Goal: Task Accomplishment & Management: Use online tool/utility

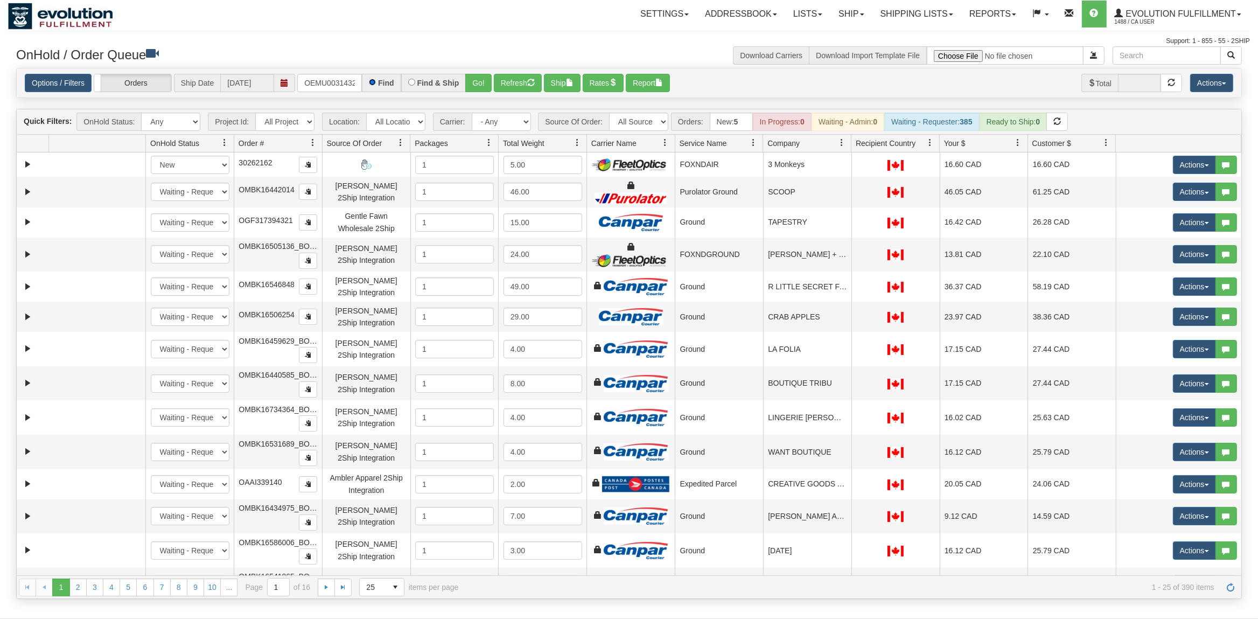
scroll to position [0, 14]
click at [485, 92] on button "Go!" at bounding box center [478, 83] width 26 height 18
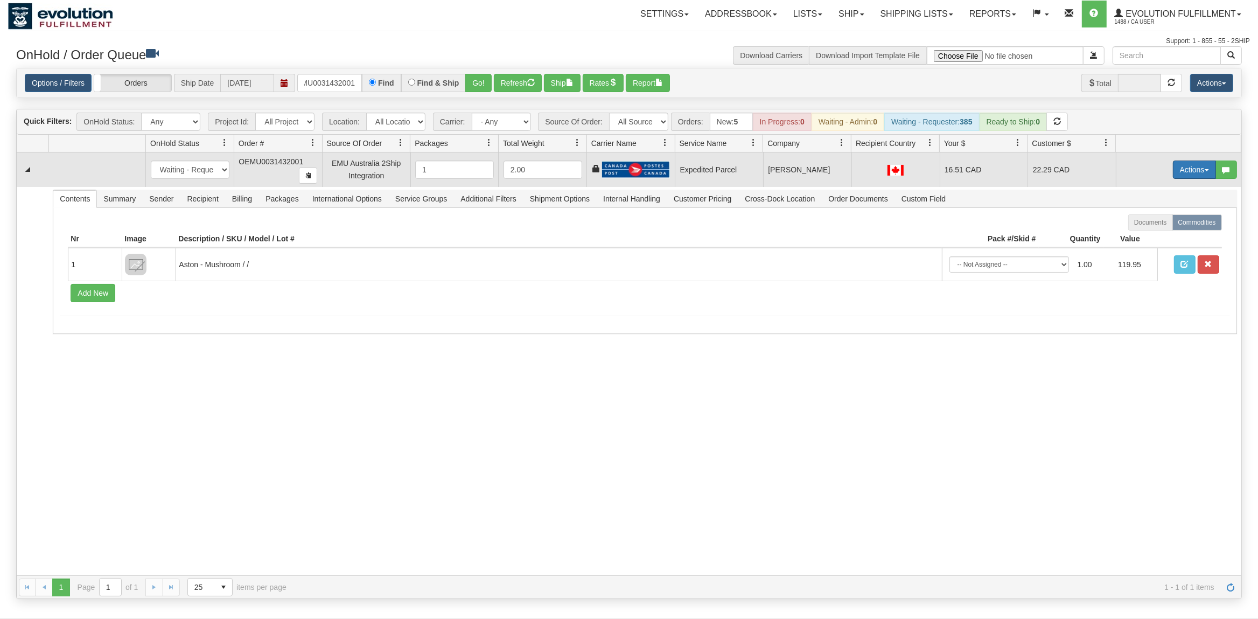
click at [1189, 172] on button "Actions" at bounding box center [1194, 169] width 43 height 18
click at [1141, 236] on span "Ship" at bounding box center [1151, 232] width 23 height 9
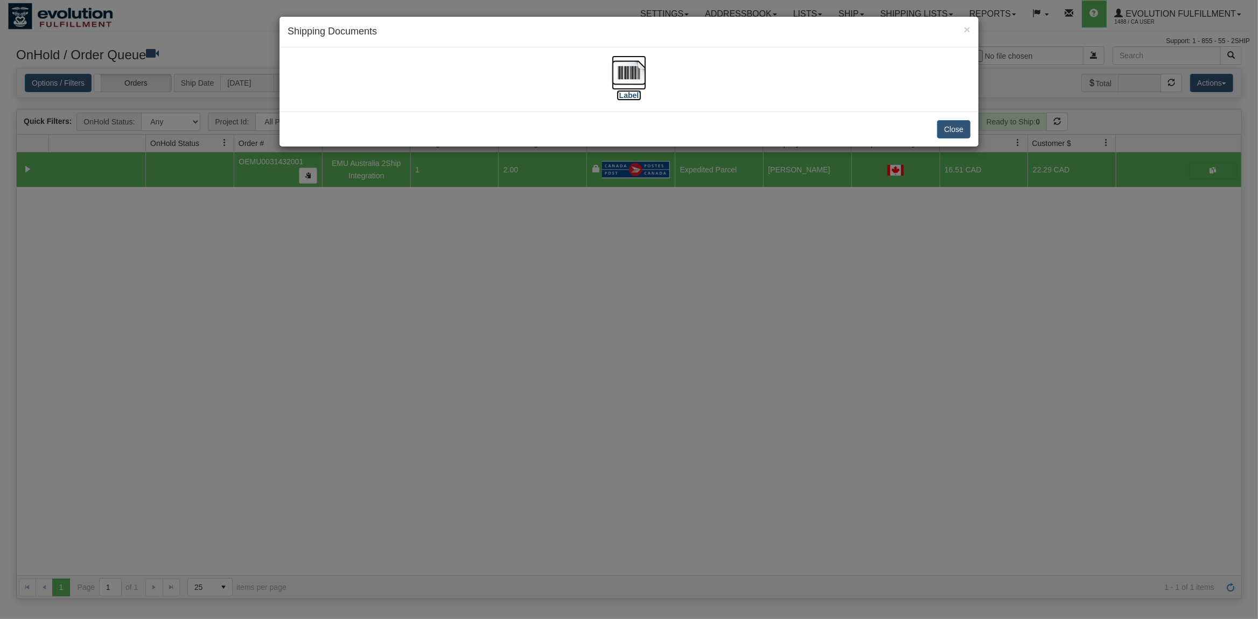
click at [621, 64] on img at bounding box center [629, 72] width 34 height 34
click at [955, 127] on button "Close" at bounding box center [953, 129] width 33 height 18
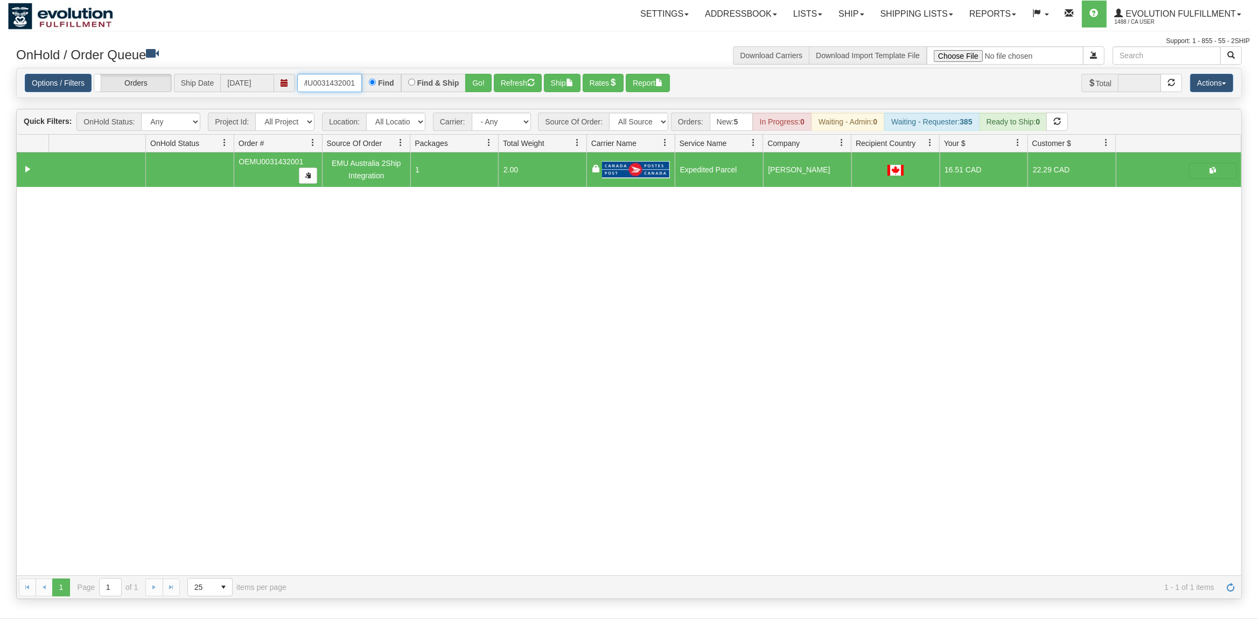
click at [306, 83] on input "OEMU0031432001" at bounding box center [329, 83] width 65 height 18
click at [489, 81] on button "Go!" at bounding box center [478, 83] width 26 height 18
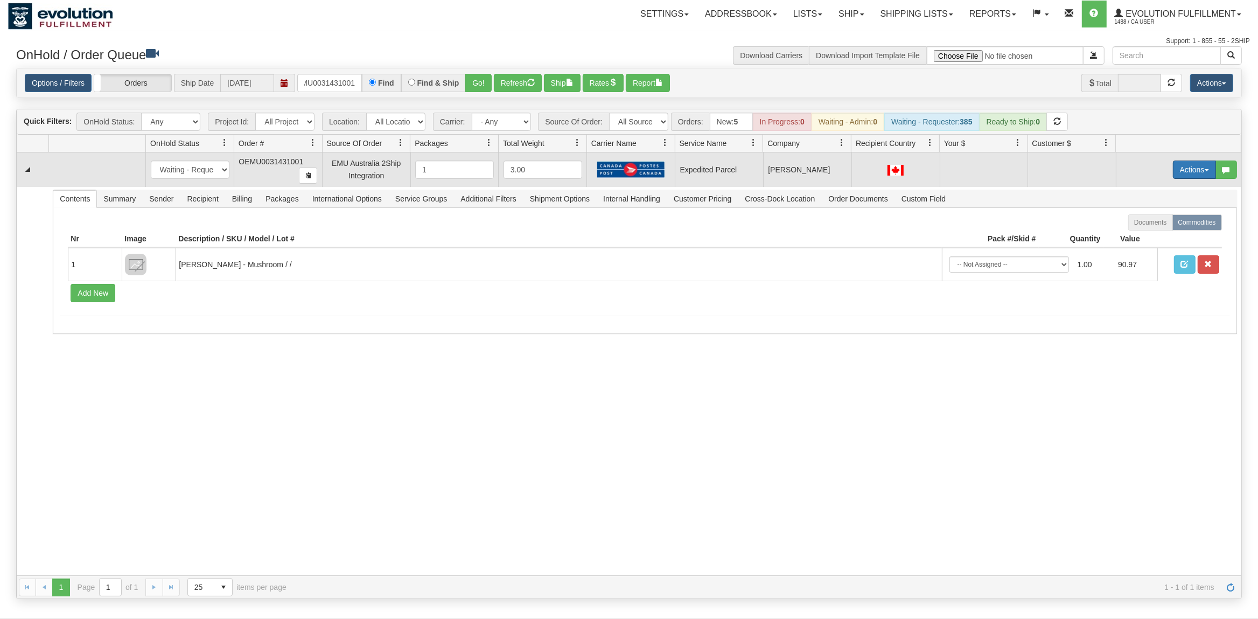
click at [1203, 169] on button "Actions" at bounding box center [1194, 169] width 43 height 18
click at [1155, 216] on span "Rate All Services" at bounding box center [1172, 218] width 65 height 9
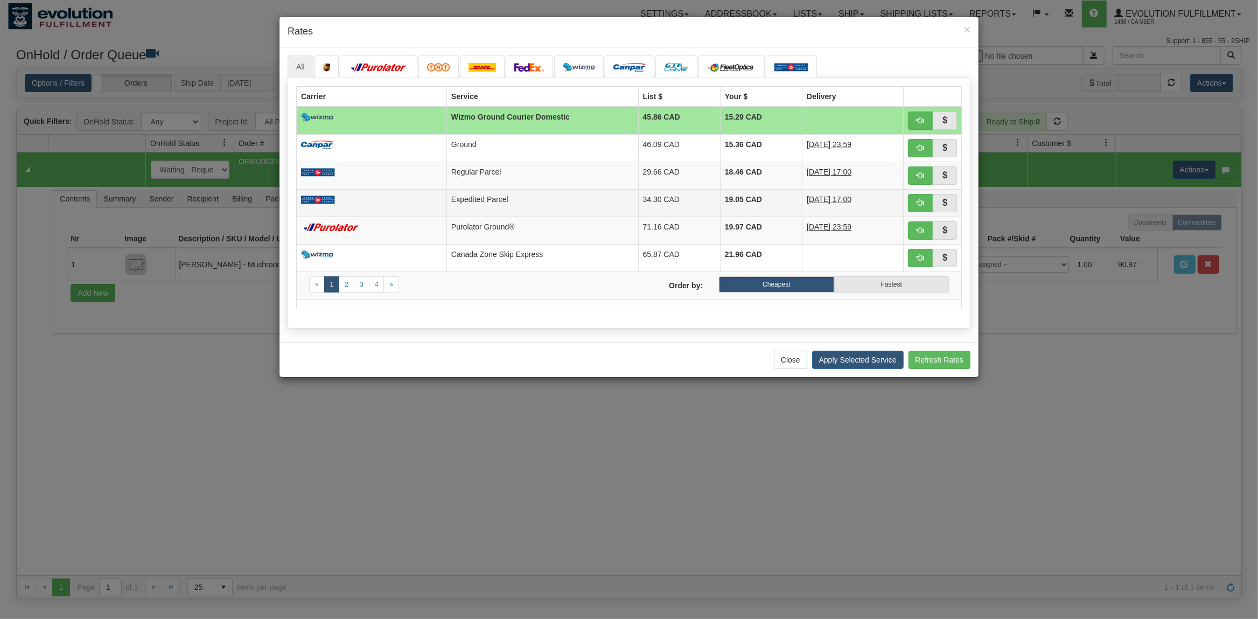
click at [516, 206] on td "Expedited Parcel" at bounding box center [542, 202] width 192 height 27
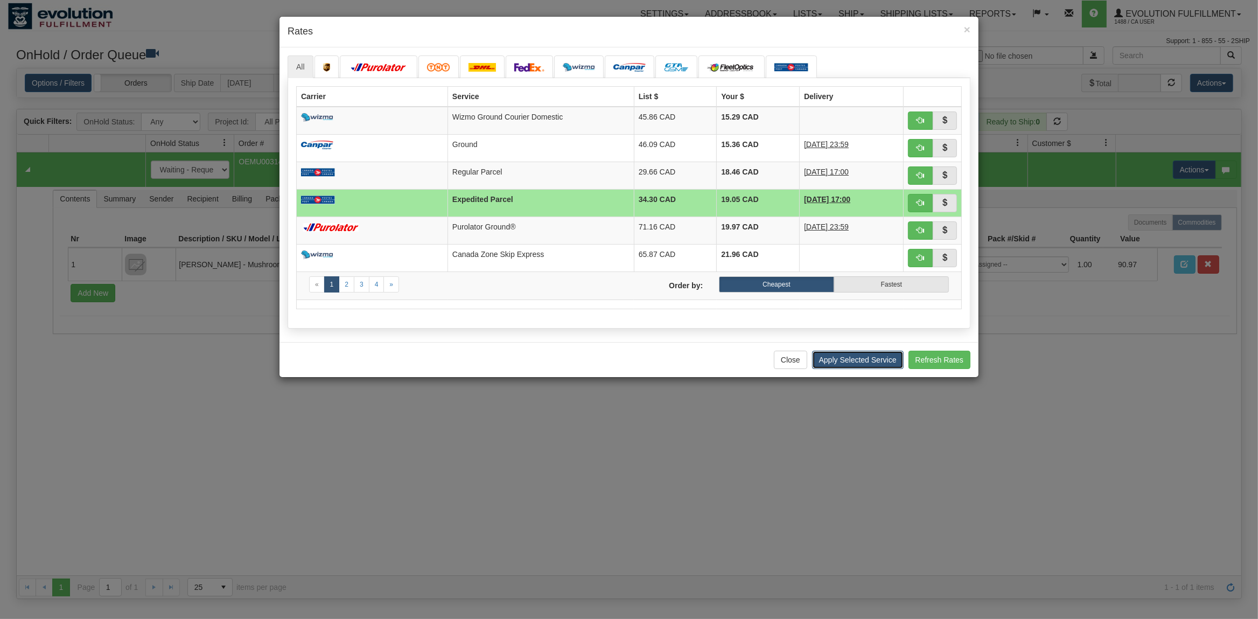
click at [841, 363] on button "Apply Selected Service" at bounding box center [858, 359] width 92 height 18
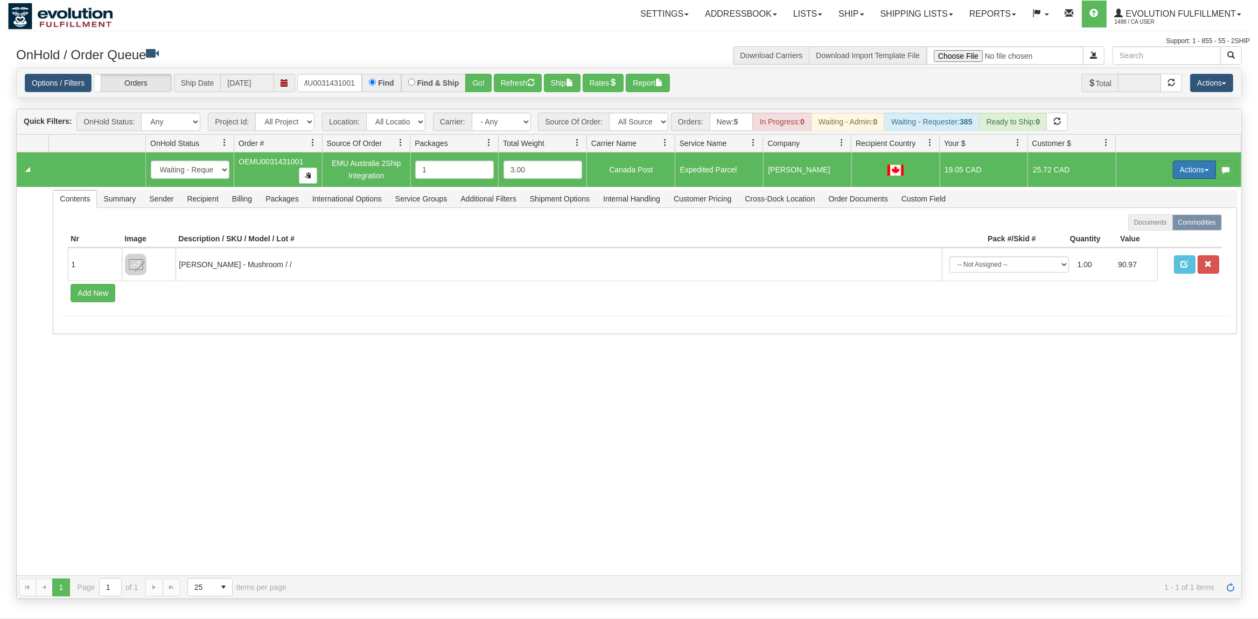
click at [1196, 172] on button "Actions" at bounding box center [1194, 169] width 43 height 18
click at [1146, 232] on span "Ship" at bounding box center [1151, 232] width 23 height 9
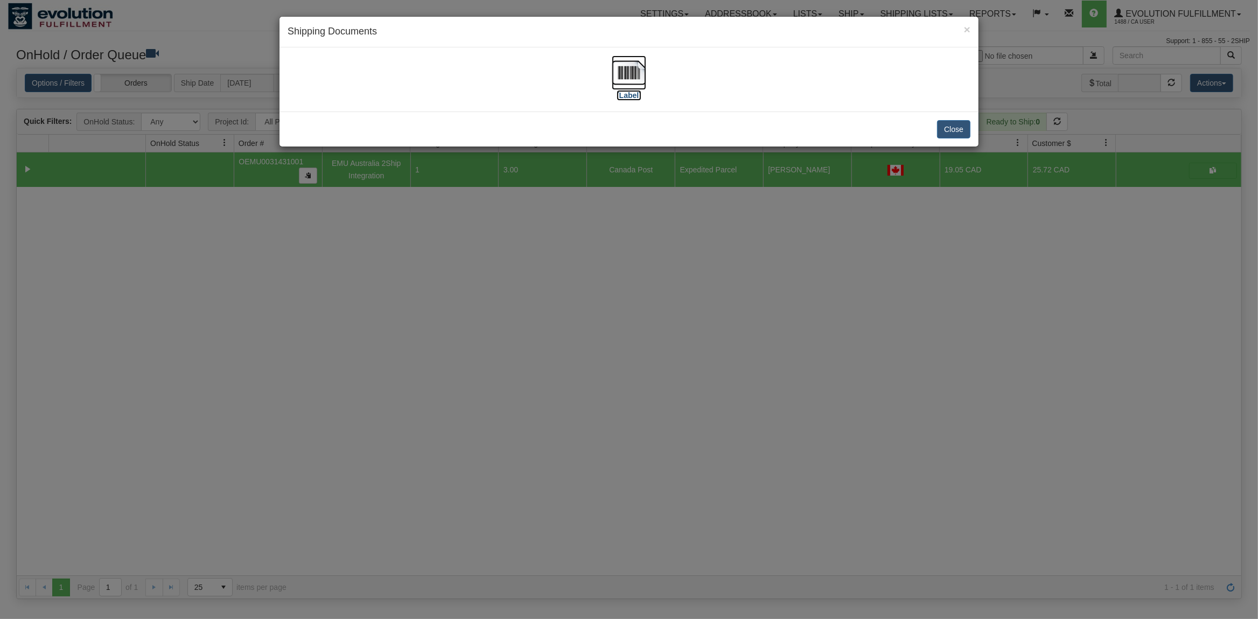
click at [630, 73] on img at bounding box center [629, 72] width 34 height 34
click at [960, 128] on button "Close" at bounding box center [953, 129] width 33 height 18
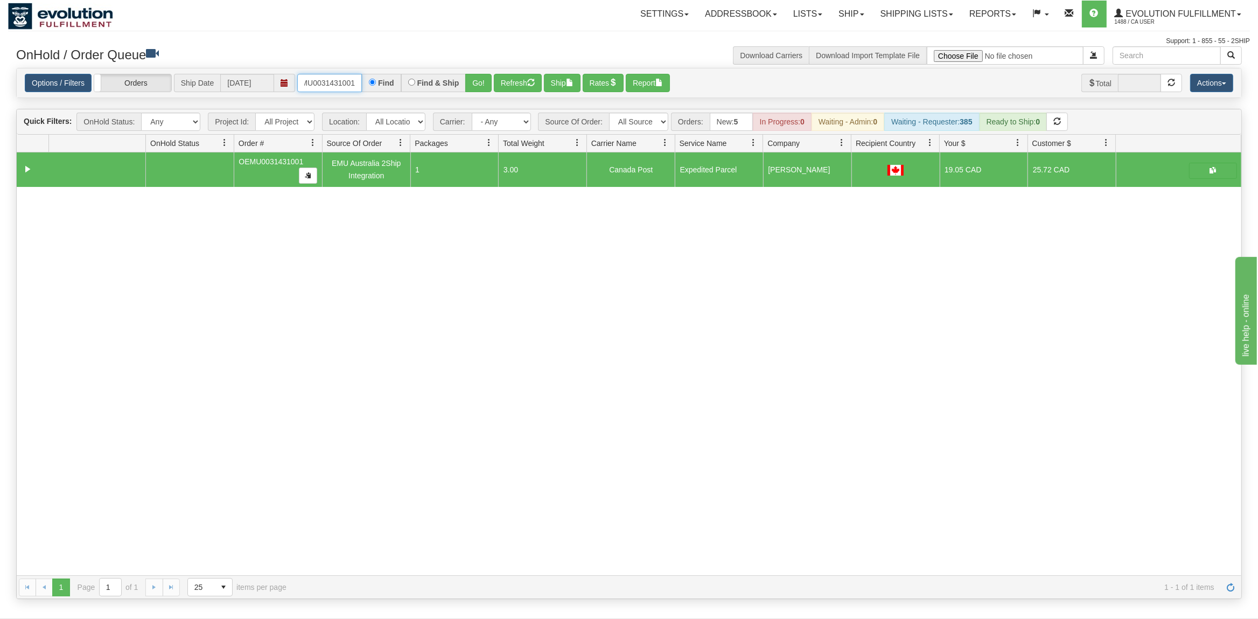
click at [320, 87] on input "OEMU0031431001" at bounding box center [329, 83] width 65 height 18
click at [487, 83] on button "Go!" at bounding box center [478, 83] width 26 height 18
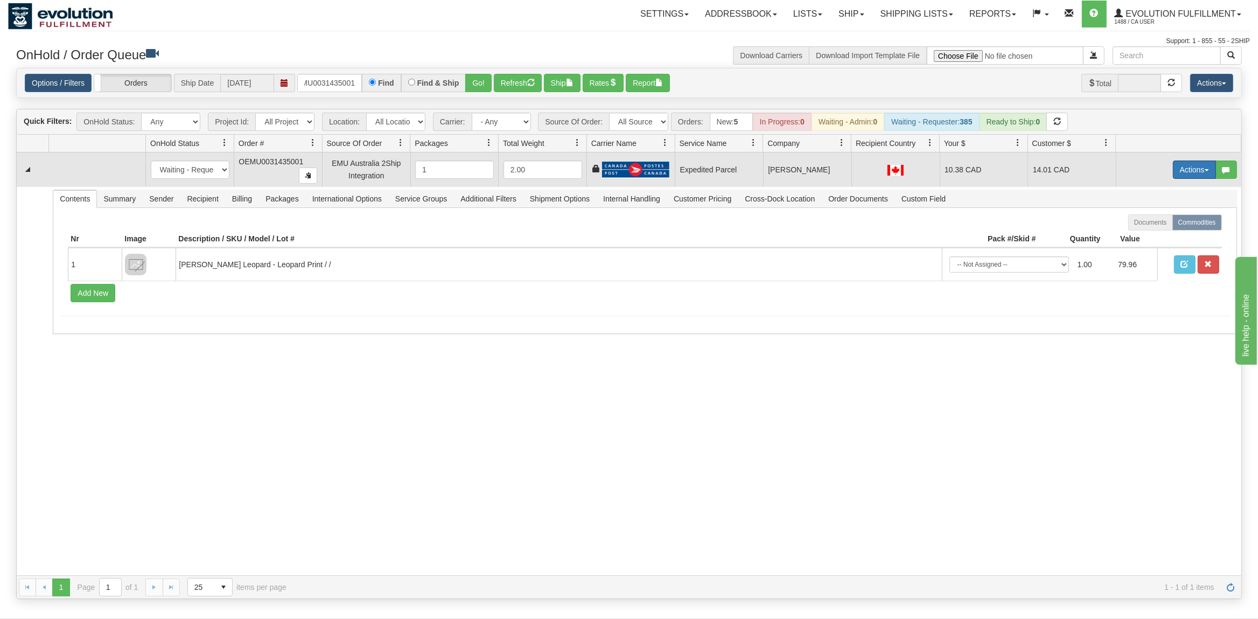
click at [1190, 171] on button "Actions" at bounding box center [1194, 169] width 43 height 18
click at [1146, 235] on span "Ship" at bounding box center [1151, 232] width 23 height 9
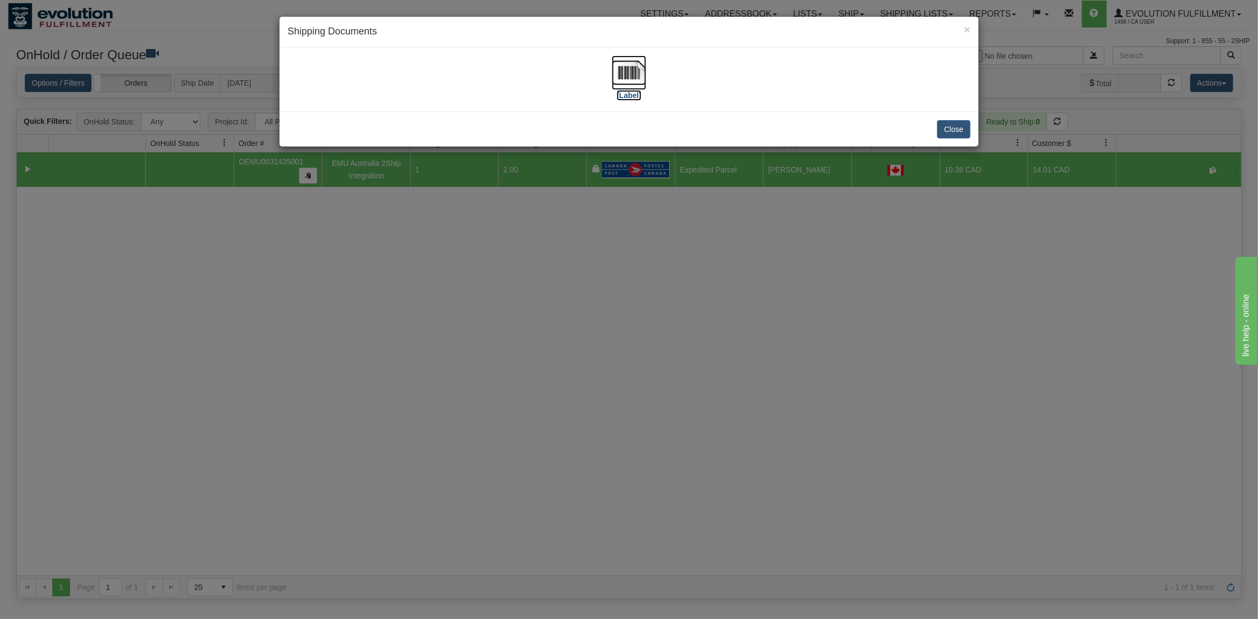
click at [622, 73] on img at bounding box center [629, 72] width 34 height 34
click at [960, 129] on button "Close" at bounding box center [953, 129] width 33 height 18
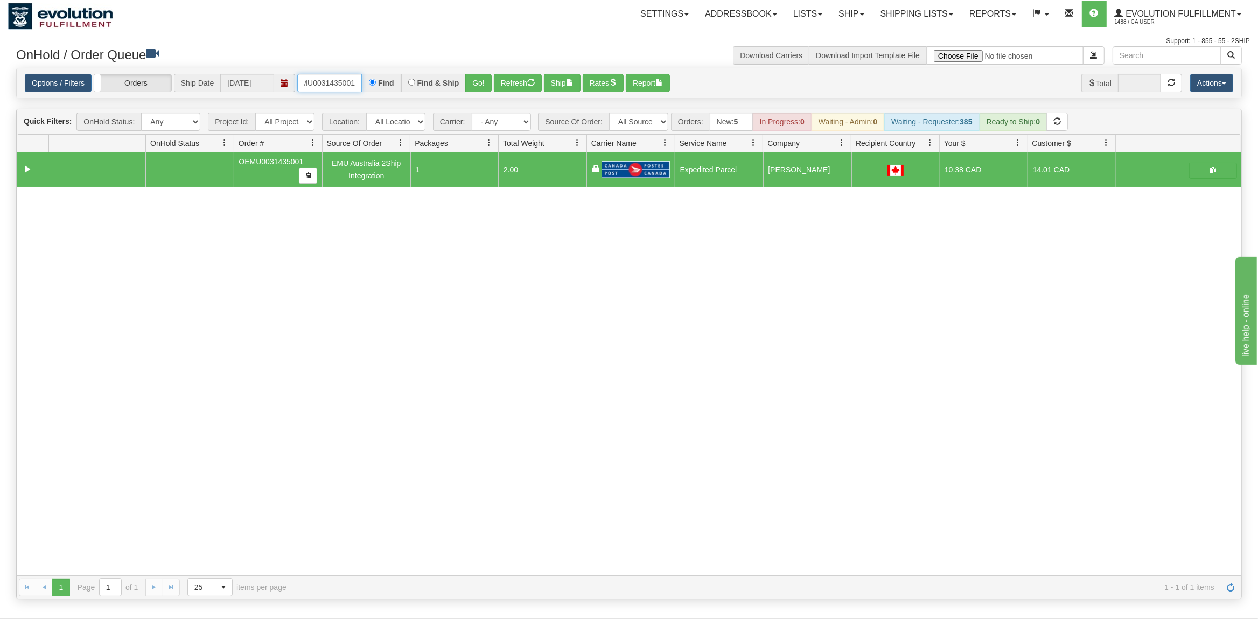
click at [328, 79] on input "OEMU0031435001" at bounding box center [329, 83] width 65 height 18
click at [482, 77] on button "Go!" at bounding box center [478, 83] width 26 height 18
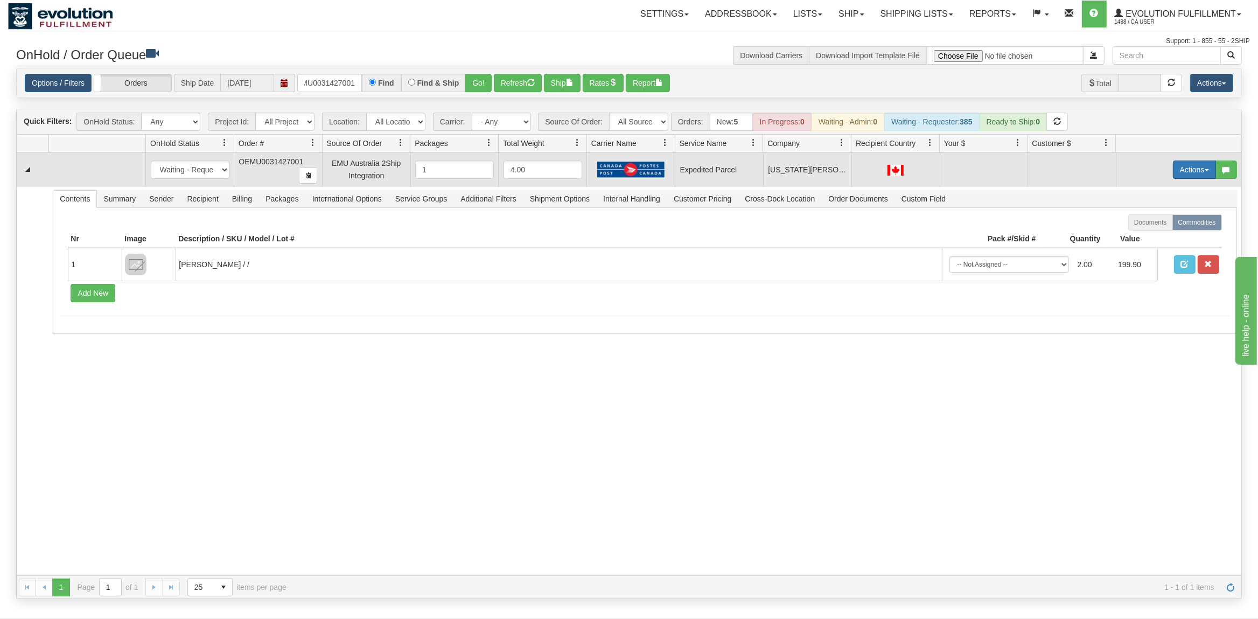
click at [1195, 169] on button "Actions" at bounding box center [1194, 169] width 43 height 18
click at [1155, 221] on span "Rate All Services" at bounding box center [1172, 218] width 65 height 9
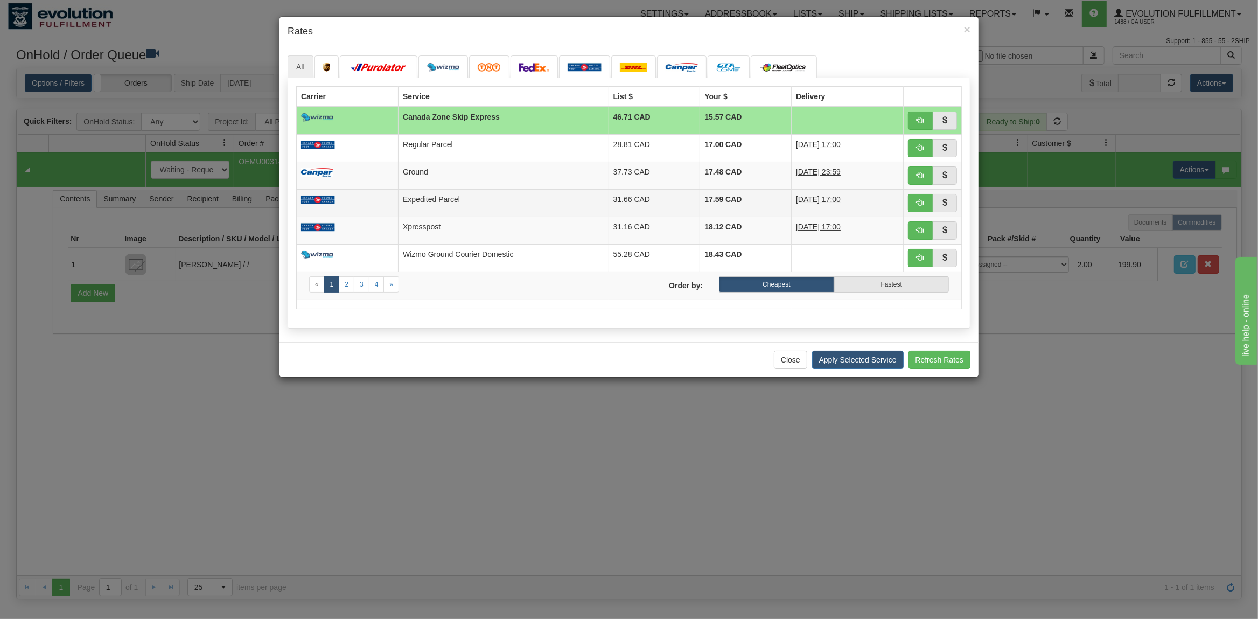
click at [442, 202] on td "Expedited Parcel" at bounding box center [503, 202] width 210 height 27
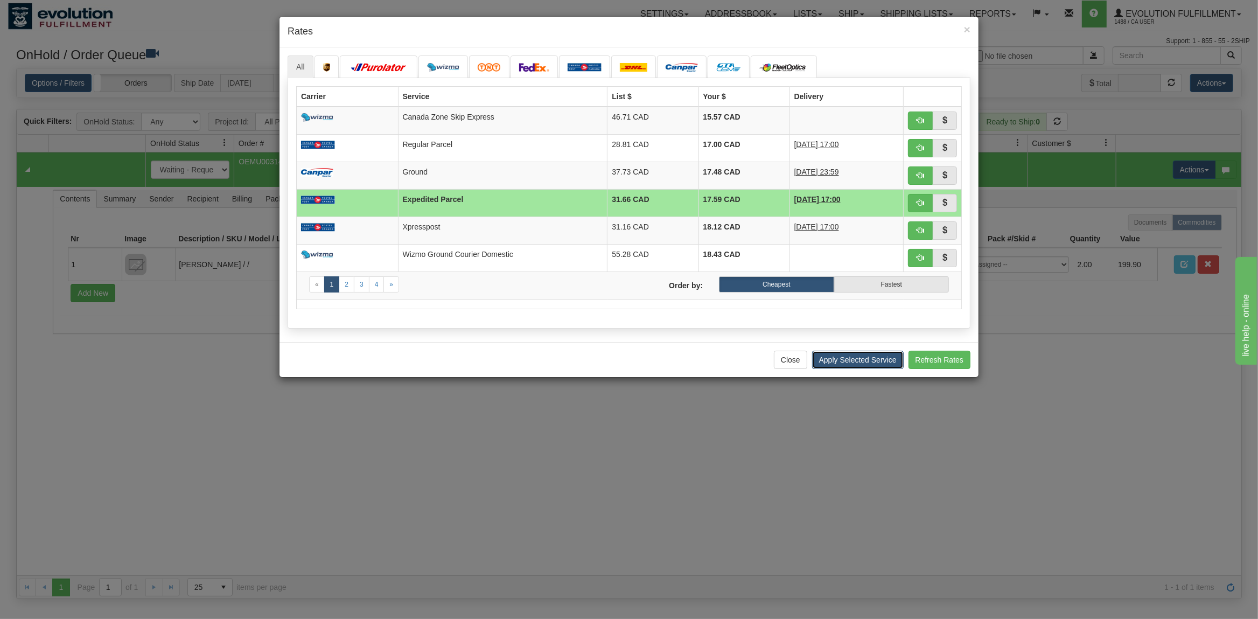
click at [864, 359] on button "Apply Selected Service" at bounding box center [858, 359] width 92 height 18
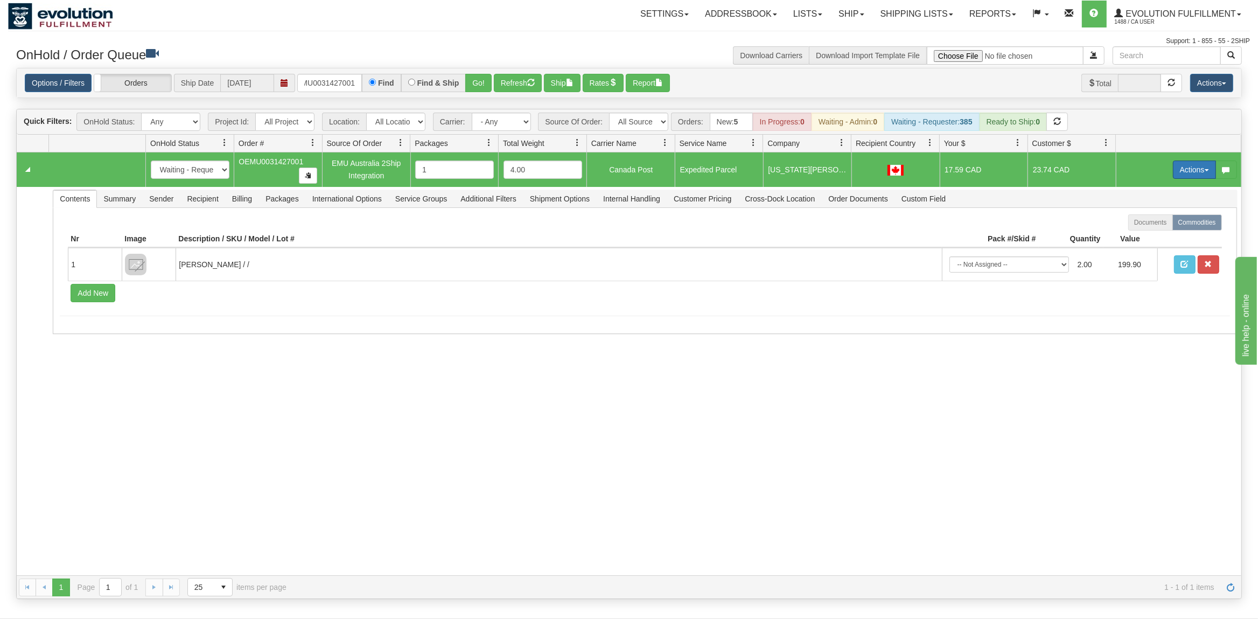
click at [1190, 170] on button "Actions" at bounding box center [1194, 169] width 43 height 18
click at [1147, 234] on span "Ship" at bounding box center [1151, 232] width 23 height 9
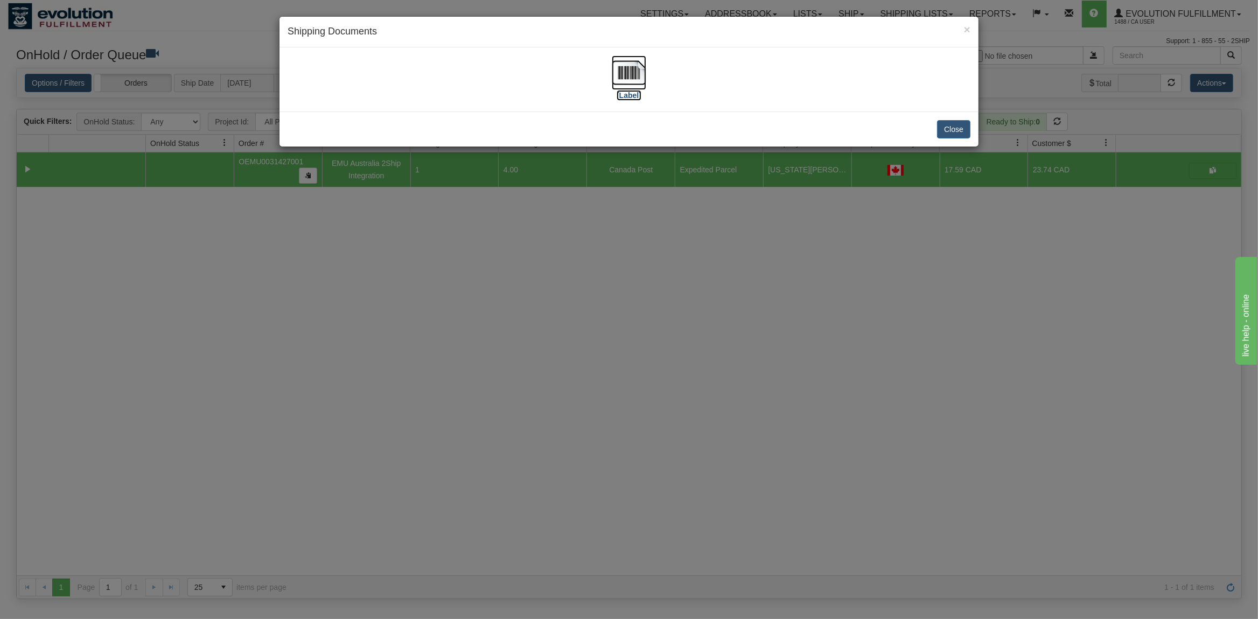
click at [622, 72] on img at bounding box center [629, 72] width 34 height 34
click at [951, 132] on button "Close" at bounding box center [953, 129] width 33 height 18
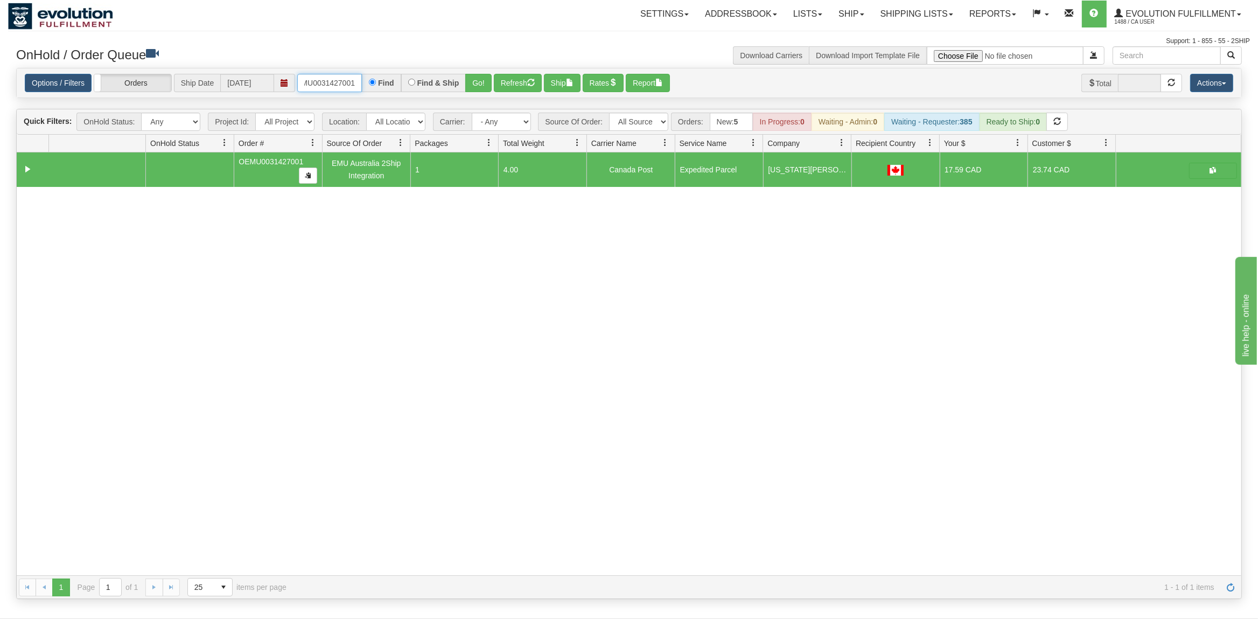
click at [322, 83] on input "OEMU0031427001" at bounding box center [329, 83] width 65 height 18
click at [479, 85] on button "Go!" at bounding box center [478, 83] width 26 height 18
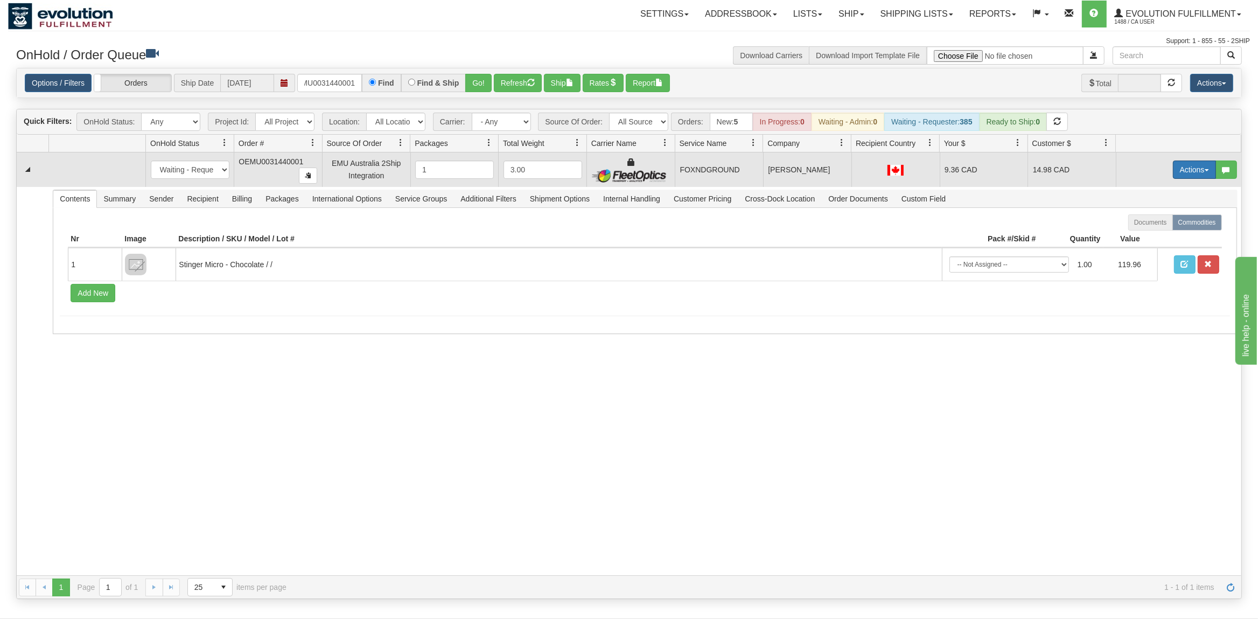
click at [1199, 173] on button "Actions" at bounding box center [1194, 169] width 43 height 18
click at [1143, 234] on span "Ship" at bounding box center [1151, 232] width 23 height 9
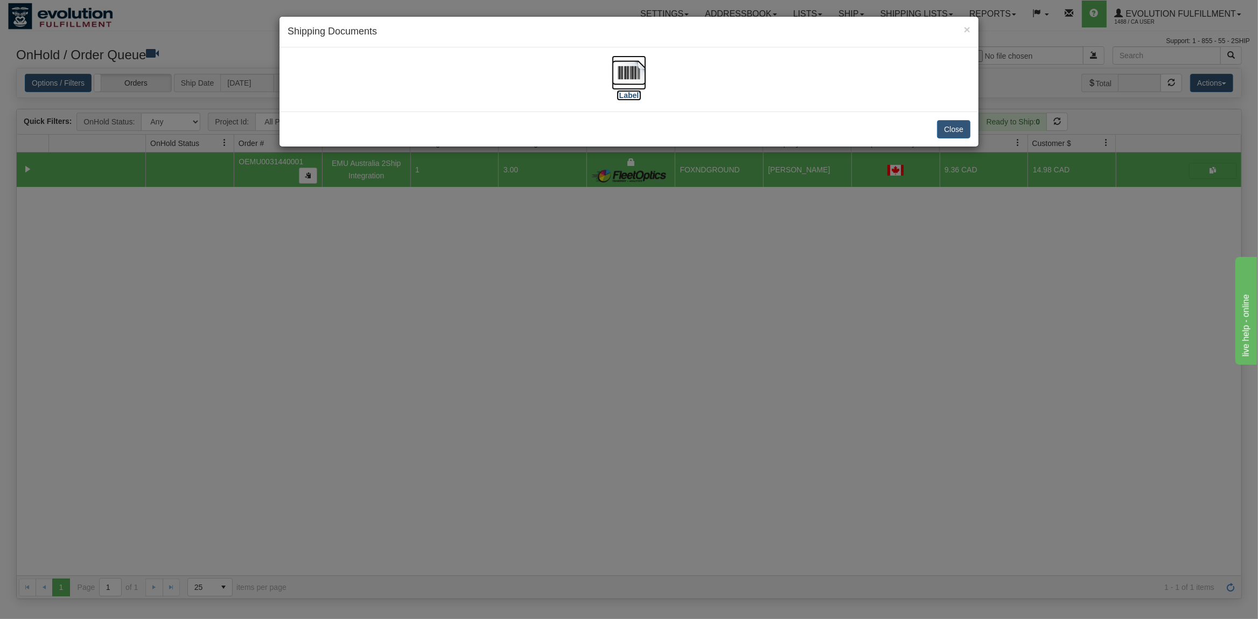
click at [635, 69] on img at bounding box center [629, 72] width 34 height 34
click at [953, 126] on button "Close" at bounding box center [953, 129] width 33 height 18
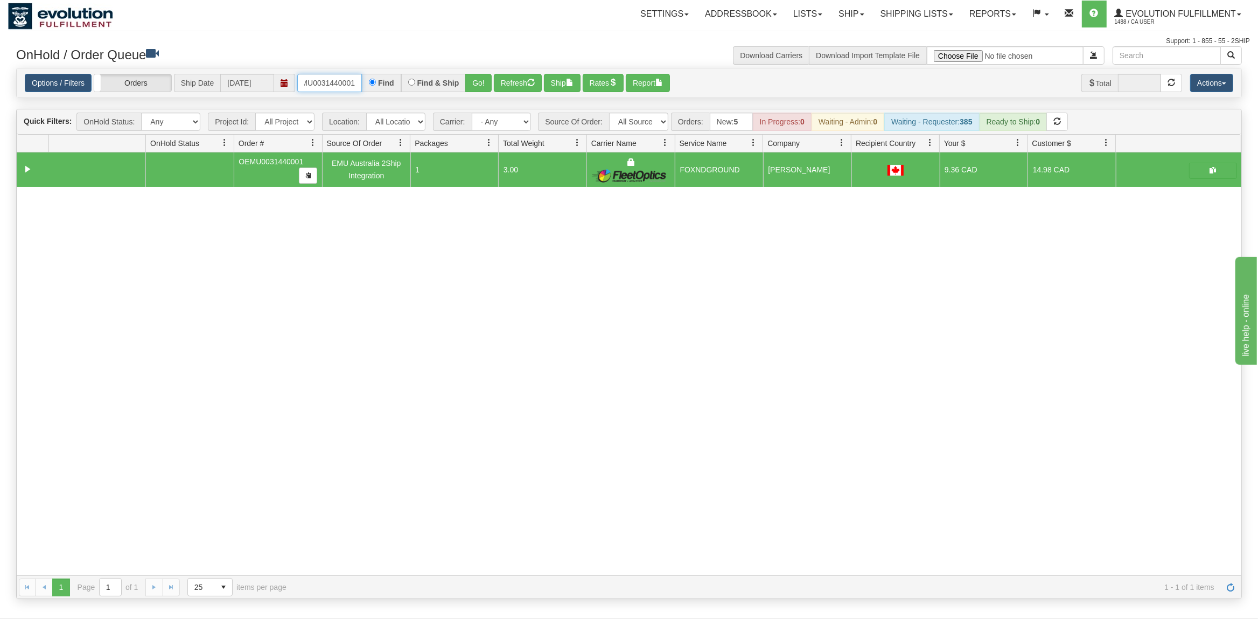
click at [331, 85] on input "OEMU0031440001" at bounding box center [329, 83] width 65 height 18
click at [331, 86] on input "OEMU0031440001" at bounding box center [329, 83] width 65 height 18
click at [494, 80] on div "Options / Filters Group Shipments Orders Ship Date [DATE] OEMU0031426001 Find F…" at bounding box center [629, 83] width 1208 height 19
click at [474, 84] on button "Go!" at bounding box center [478, 83] width 26 height 18
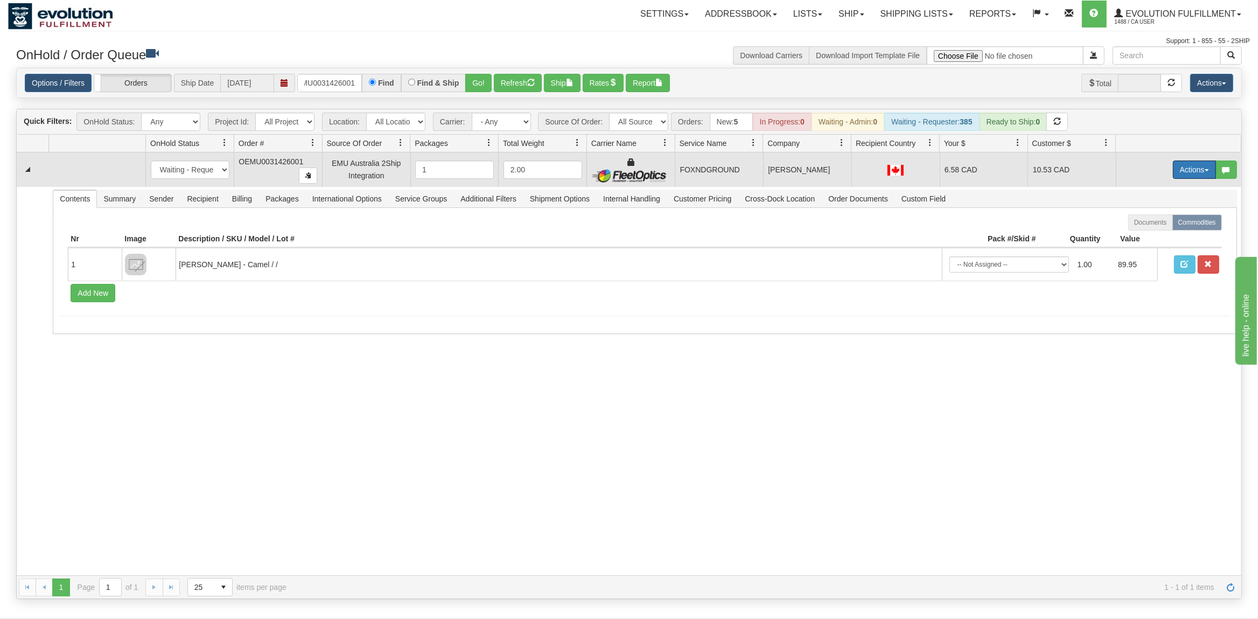
drag, startPoint x: 1186, startPoint y: 174, endPoint x: 1183, endPoint y: 202, distance: 28.1
click at [1189, 174] on button "Actions" at bounding box center [1194, 169] width 43 height 18
click at [1138, 239] on link "Ship" at bounding box center [1172, 232] width 86 height 14
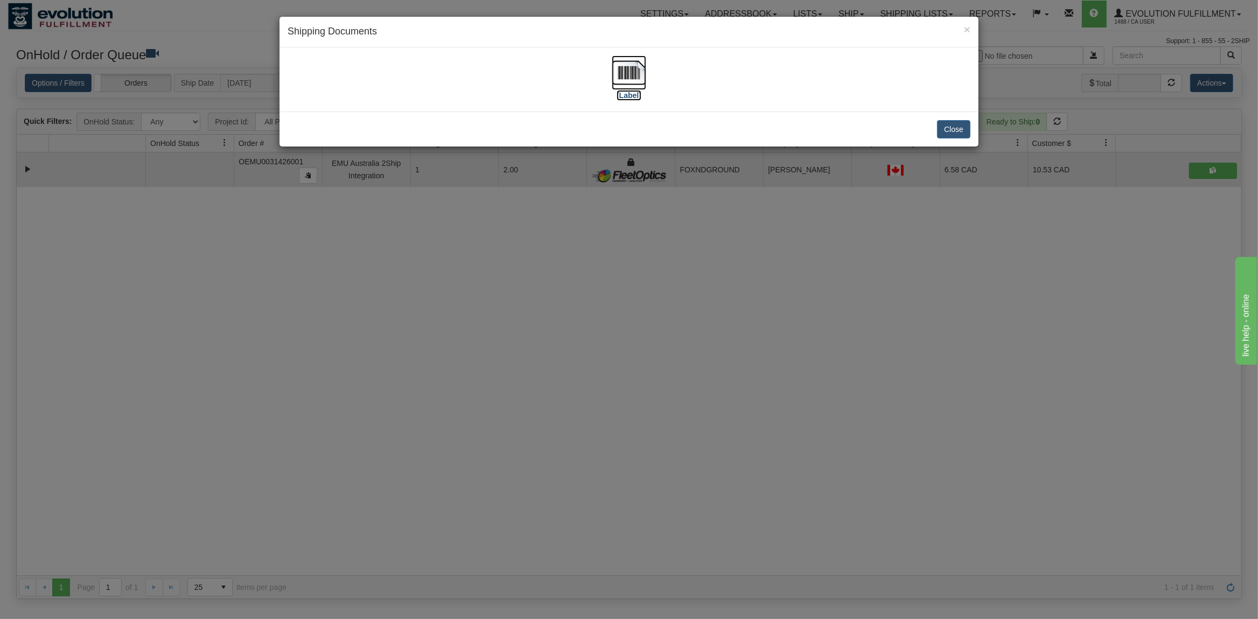
click at [625, 71] on img at bounding box center [629, 72] width 34 height 34
click at [956, 134] on button "Close" at bounding box center [953, 129] width 33 height 18
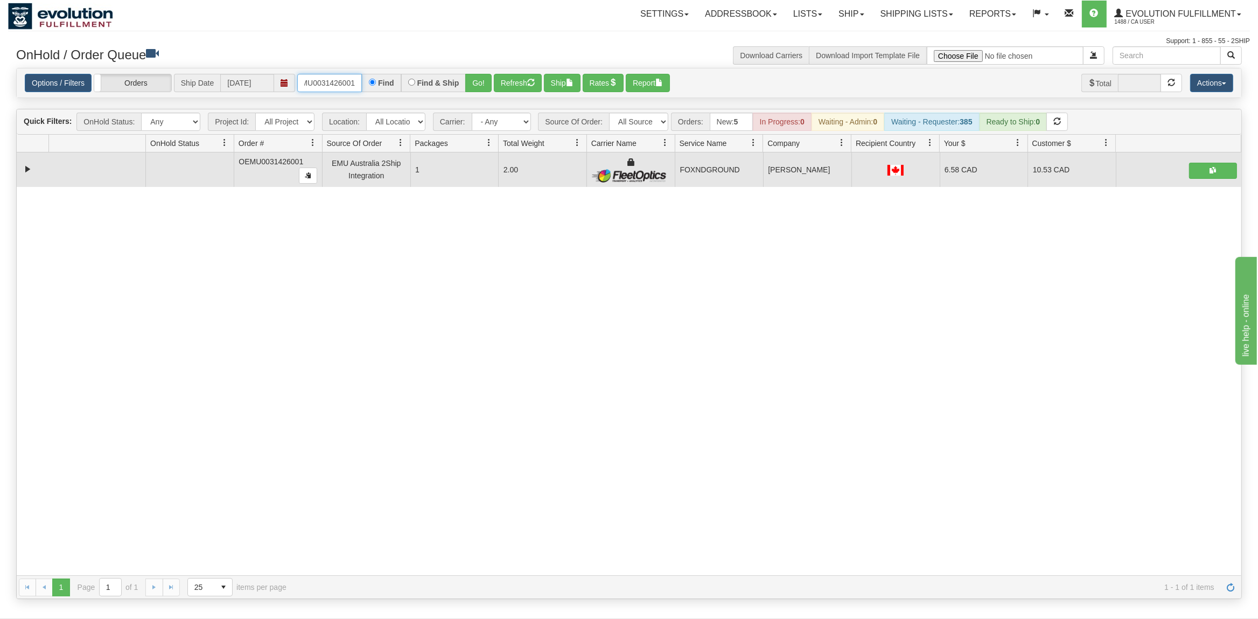
click at [320, 81] on input "OEMU0031426001" at bounding box center [329, 83] width 65 height 18
click at [472, 75] on button "Go!" at bounding box center [478, 83] width 26 height 18
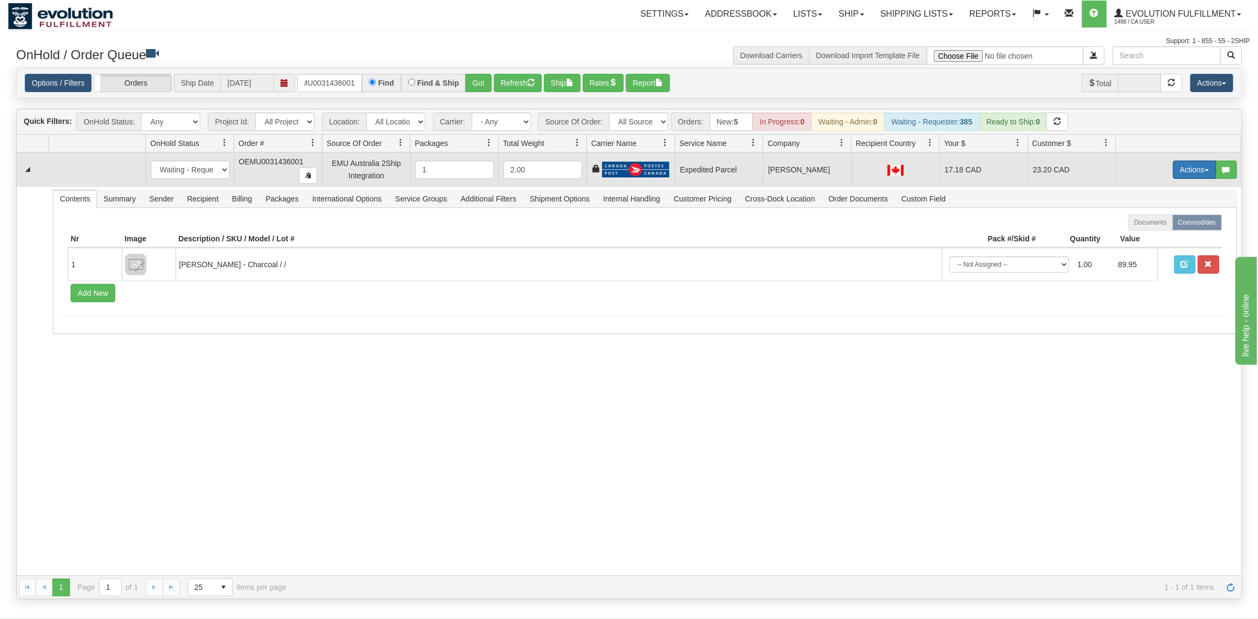
click at [1201, 167] on button "Actions" at bounding box center [1194, 169] width 43 height 18
click at [1140, 235] on span at bounding box center [1144, 232] width 8 height 8
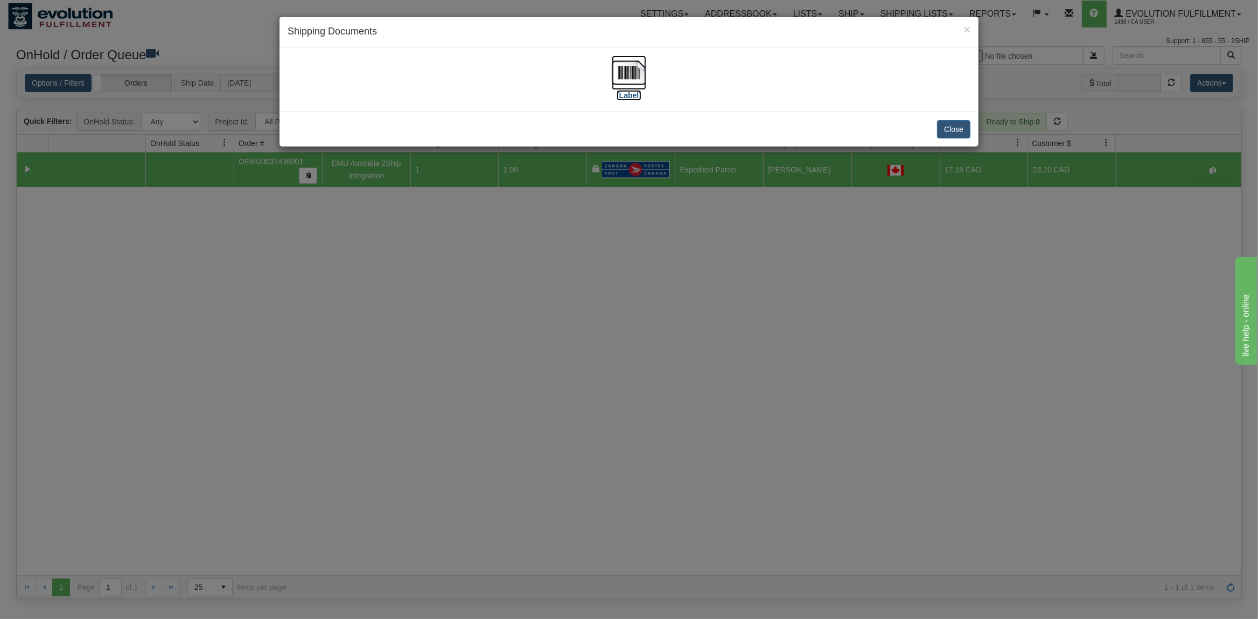
click at [619, 72] on img at bounding box center [629, 72] width 34 height 34
drag, startPoint x: 944, startPoint y: 128, endPoint x: 188, endPoint y: 103, distance: 756.3
click at [943, 127] on button "Close" at bounding box center [953, 129] width 33 height 18
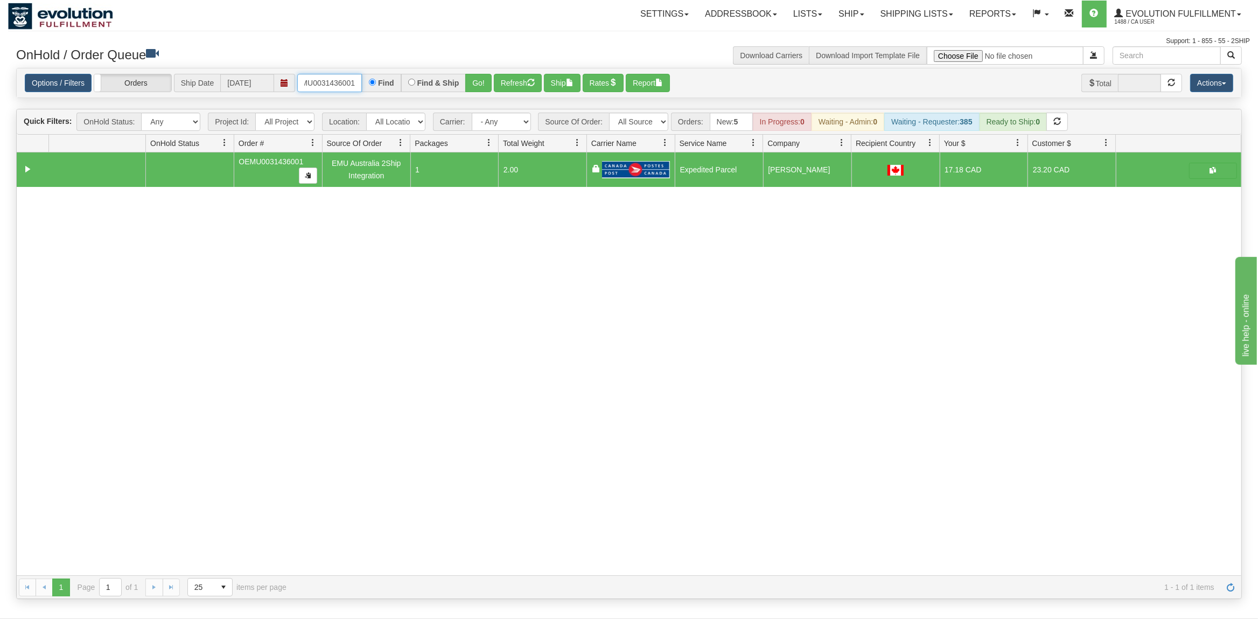
click at [336, 87] on input "OEMU0031436001" at bounding box center [329, 83] width 65 height 18
click at [485, 80] on button "Go!" at bounding box center [478, 83] width 26 height 18
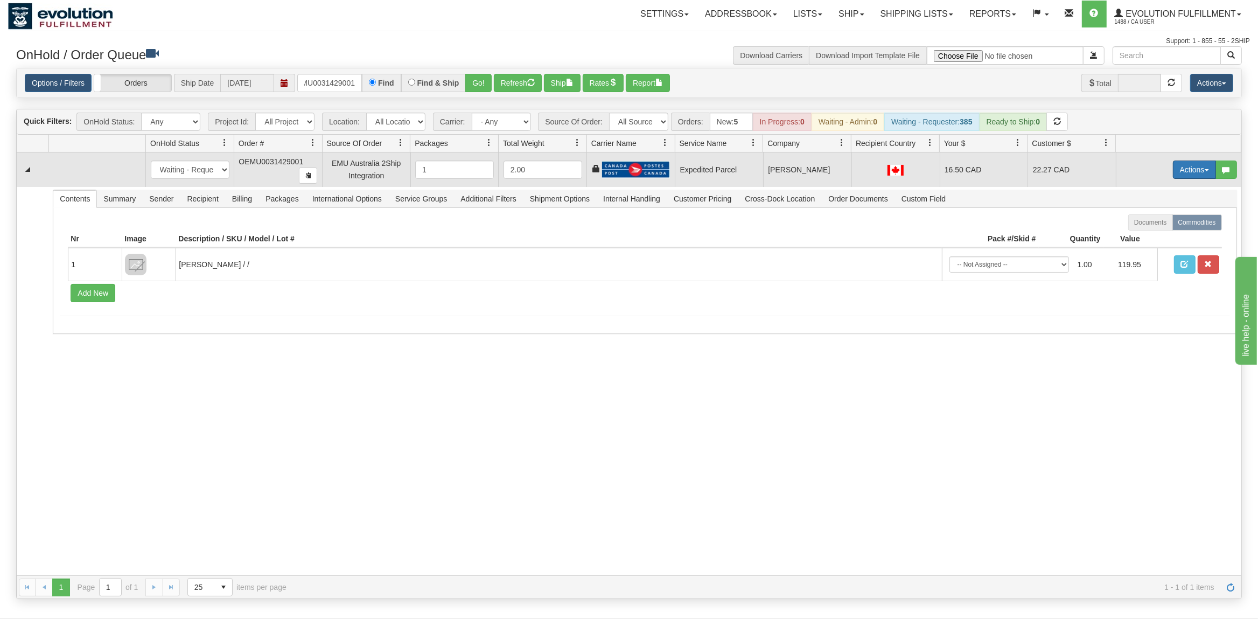
click at [1181, 163] on button "Actions" at bounding box center [1194, 169] width 43 height 18
click at [1146, 231] on span "Ship" at bounding box center [1151, 232] width 23 height 9
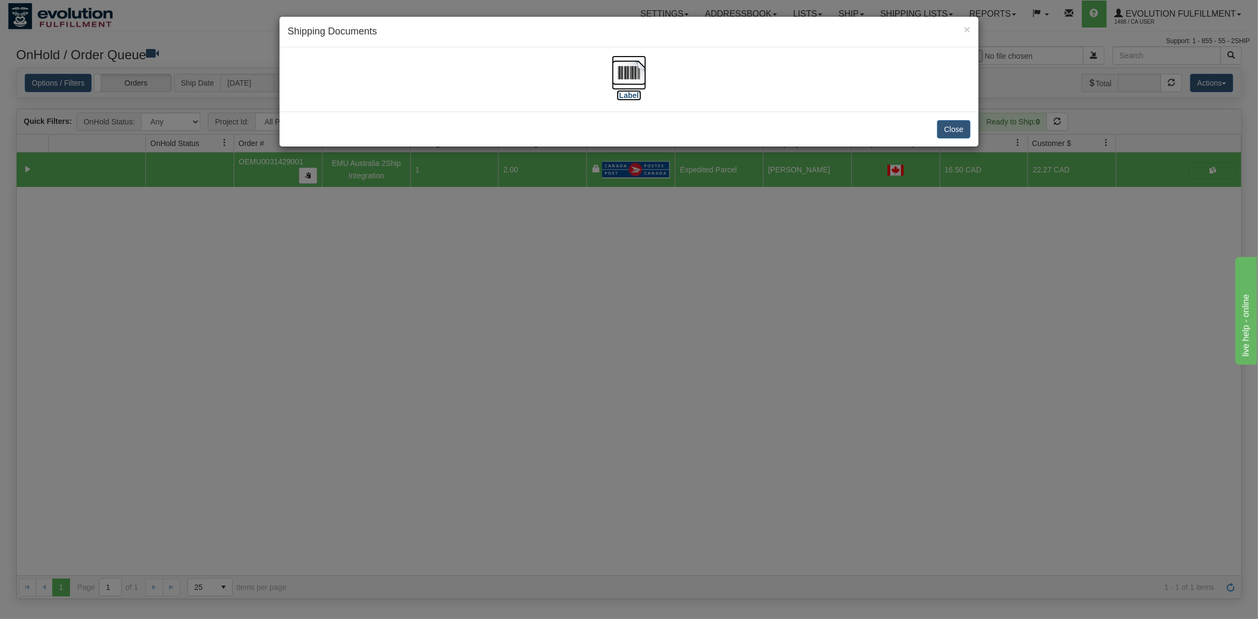
click at [634, 67] on img at bounding box center [629, 72] width 34 height 34
click at [939, 127] on button "Close" at bounding box center [953, 129] width 33 height 18
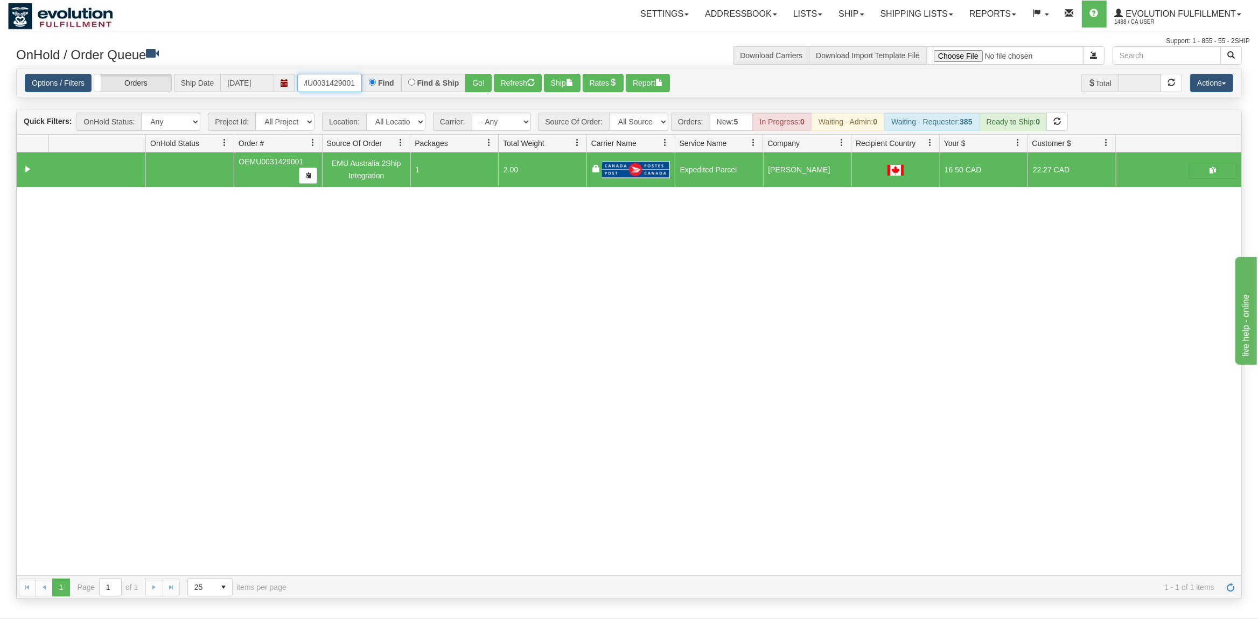
click at [320, 88] on input "OEMU0031429001" at bounding box center [329, 83] width 65 height 18
click at [322, 88] on input "OEMU0031429001" at bounding box center [329, 83] width 65 height 18
click at [489, 87] on button "Go!" at bounding box center [478, 83] width 26 height 18
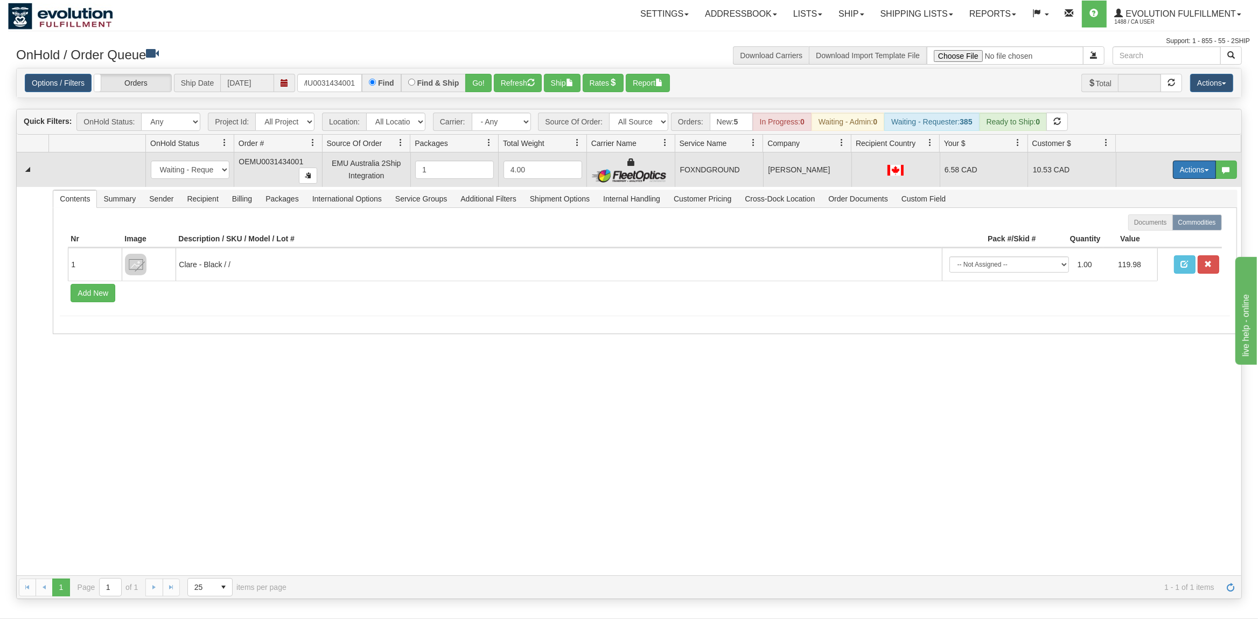
drag, startPoint x: 1176, startPoint y: 171, endPoint x: 1178, endPoint y: 186, distance: 15.3
click at [1176, 171] on button "Actions" at bounding box center [1194, 169] width 43 height 18
click at [1142, 231] on span "Ship" at bounding box center [1151, 232] width 23 height 9
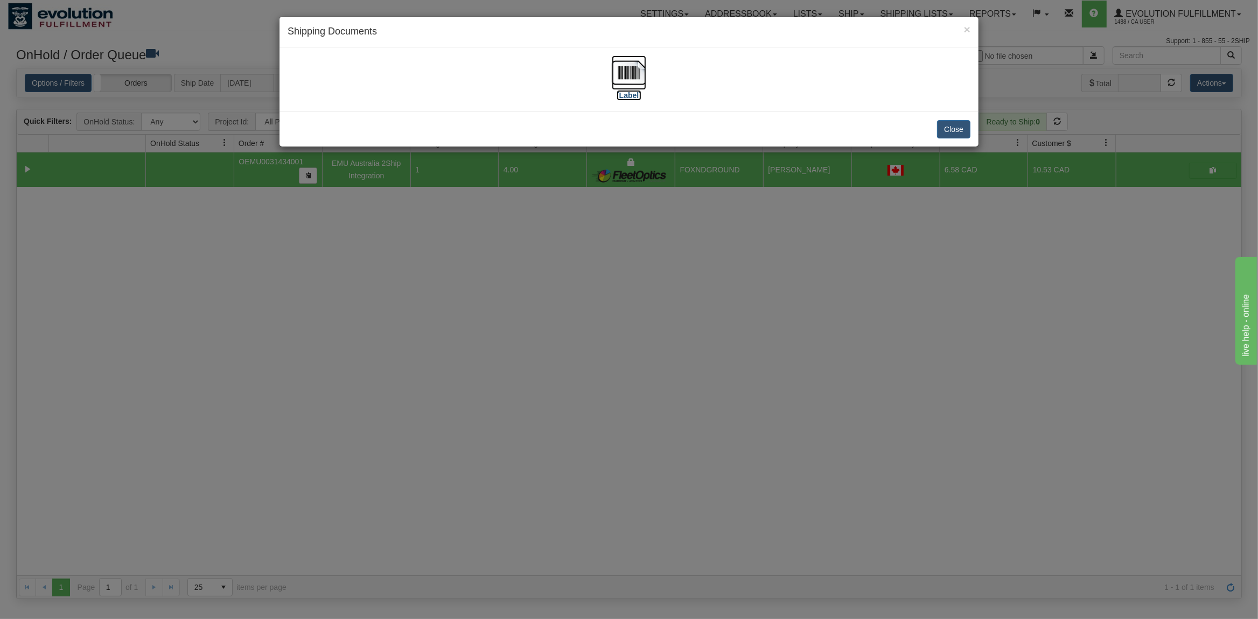
click at [637, 69] on img at bounding box center [629, 72] width 34 height 34
drag, startPoint x: 958, startPoint y: 129, endPoint x: 929, endPoint y: 126, distance: 29.2
click at [949, 129] on button "Close" at bounding box center [953, 129] width 33 height 18
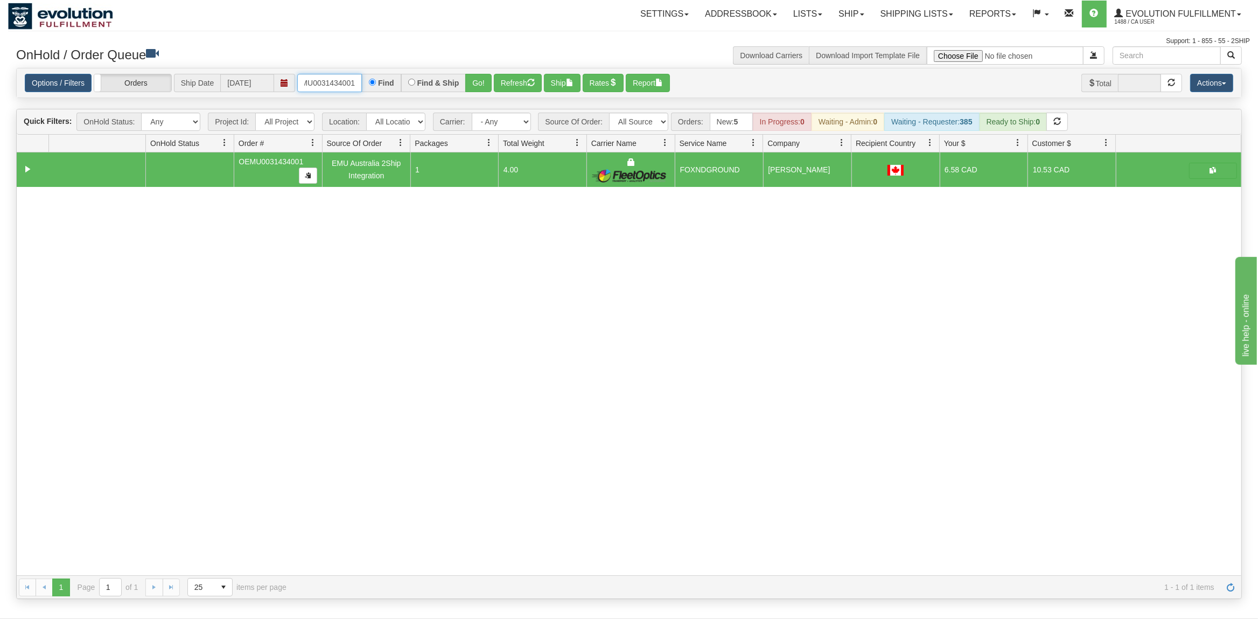
click at [325, 86] on input "OEMU0031434001" at bounding box center [329, 83] width 65 height 18
click at [328, 84] on input "OEMU0031434001" at bounding box center [329, 83] width 65 height 18
click at [331, 84] on input "OEMU0031434001" at bounding box center [329, 83] width 65 height 18
click at [333, 84] on input "OEMU0031434001" at bounding box center [329, 83] width 65 height 18
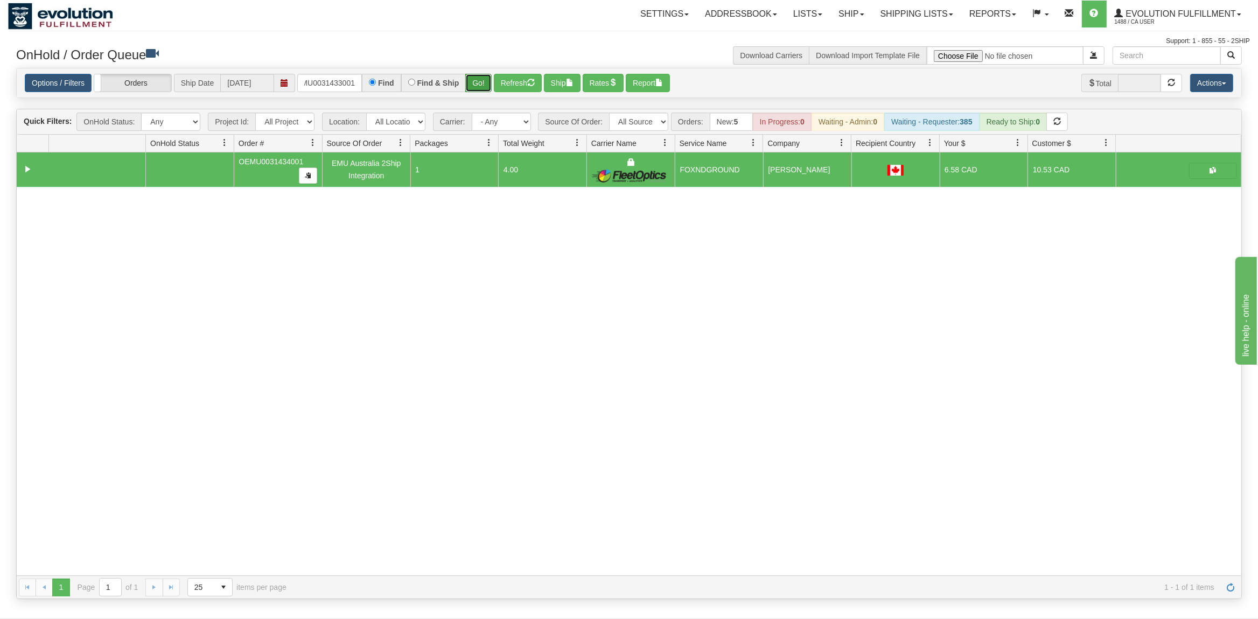
click at [474, 84] on button "Go!" at bounding box center [478, 83] width 26 height 18
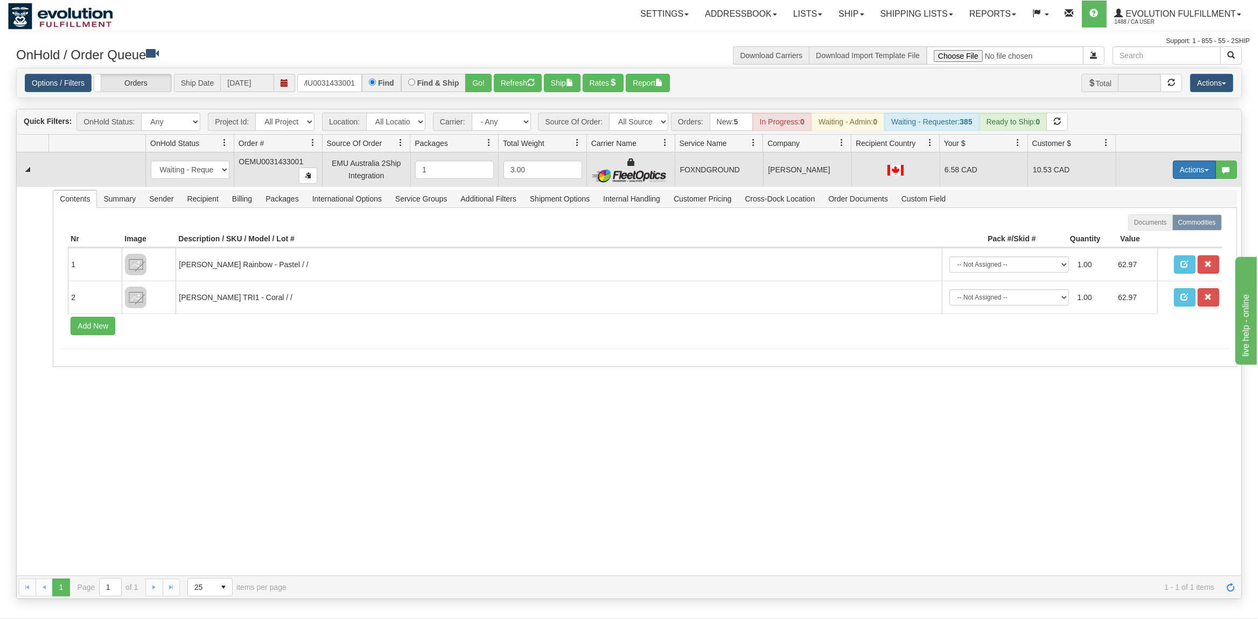
click at [1190, 167] on button "Actions" at bounding box center [1194, 169] width 43 height 18
click at [1140, 229] on span at bounding box center [1144, 232] width 8 height 8
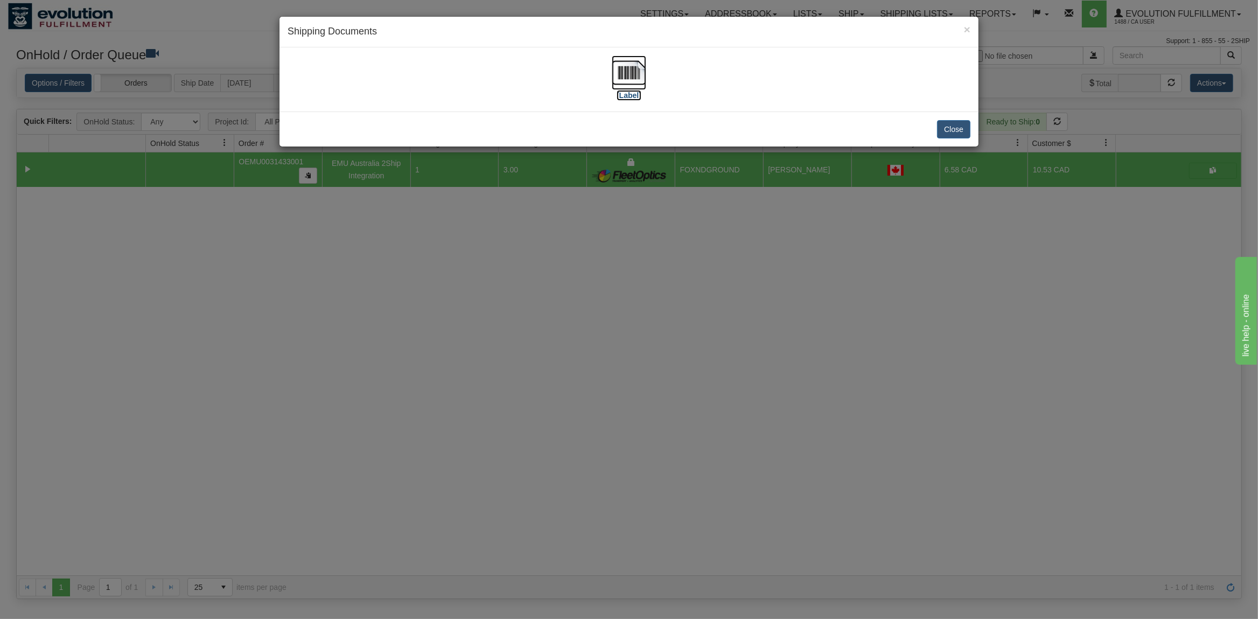
click at [643, 71] on img at bounding box center [629, 72] width 34 height 34
drag, startPoint x: 954, startPoint y: 123, endPoint x: 818, endPoint y: 108, distance: 137.5
click at [954, 123] on button "Close" at bounding box center [953, 129] width 33 height 18
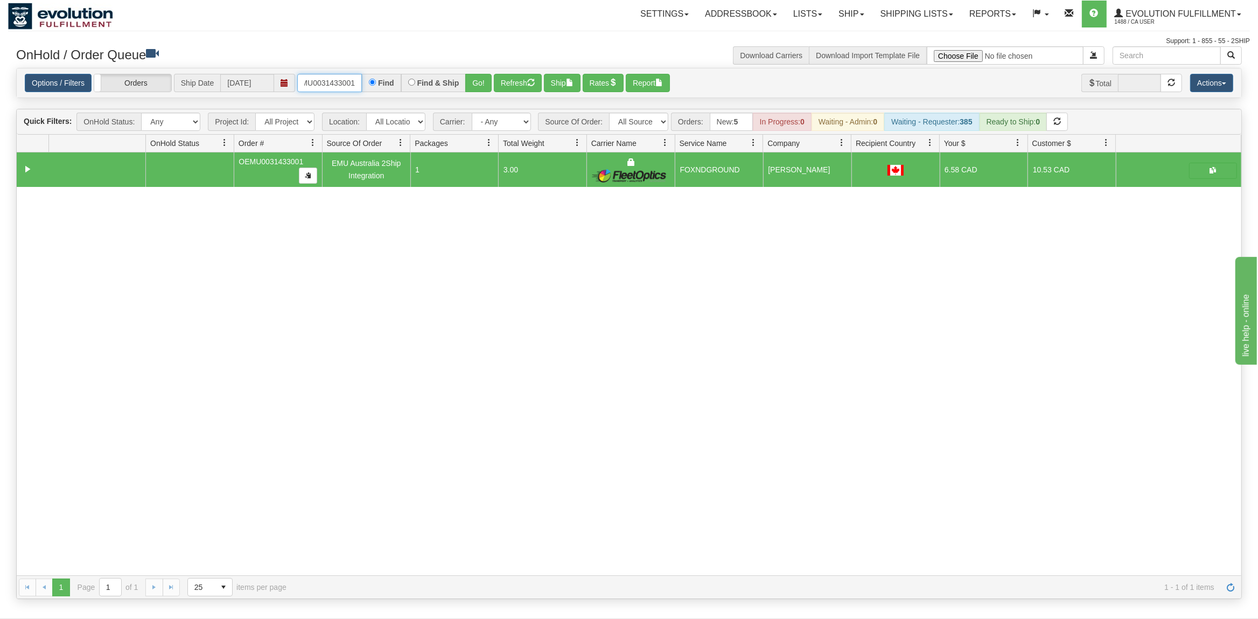
click at [336, 83] on input "OEMU0031433001" at bounding box center [329, 83] width 65 height 18
click at [337, 83] on input "OEMU0031433001" at bounding box center [329, 83] width 65 height 18
click at [338, 83] on input "OEMU0031433001" at bounding box center [329, 83] width 65 height 18
type input "OEMU0031430001"
click at [485, 76] on button "Go!" at bounding box center [478, 83] width 26 height 18
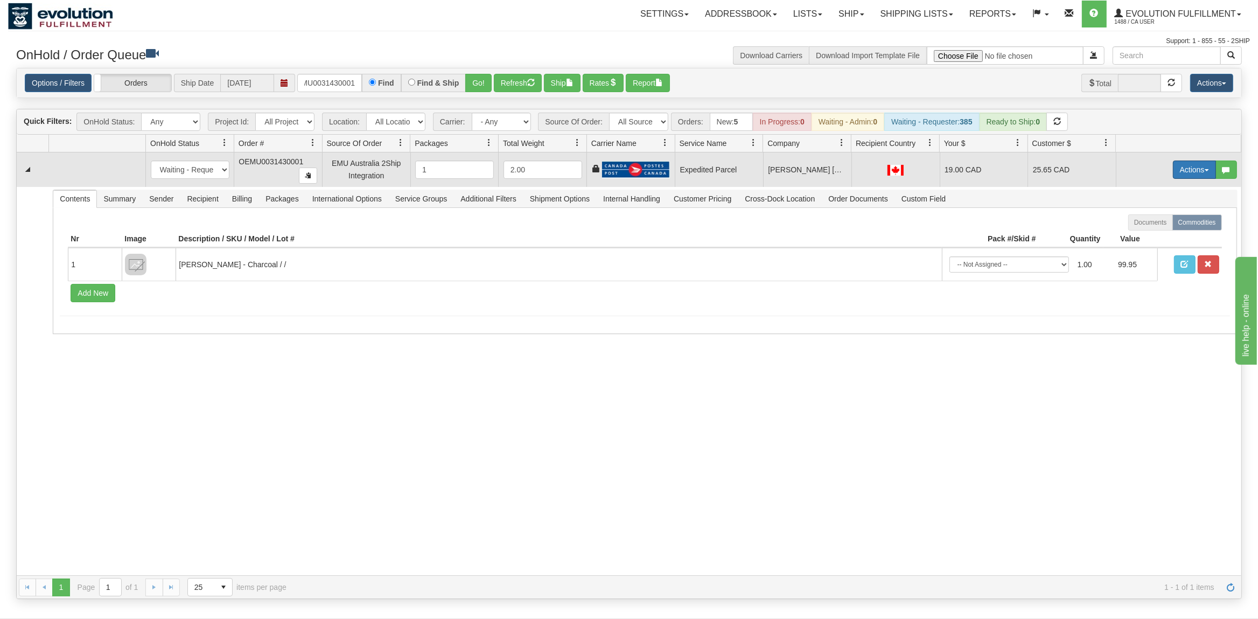
click at [1188, 169] on button "Actions" at bounding box center [1194, 169] width 43 height 18
click at [1144, 231] on span "Ship" at bounding box center [1151, 232] width 23 height 9
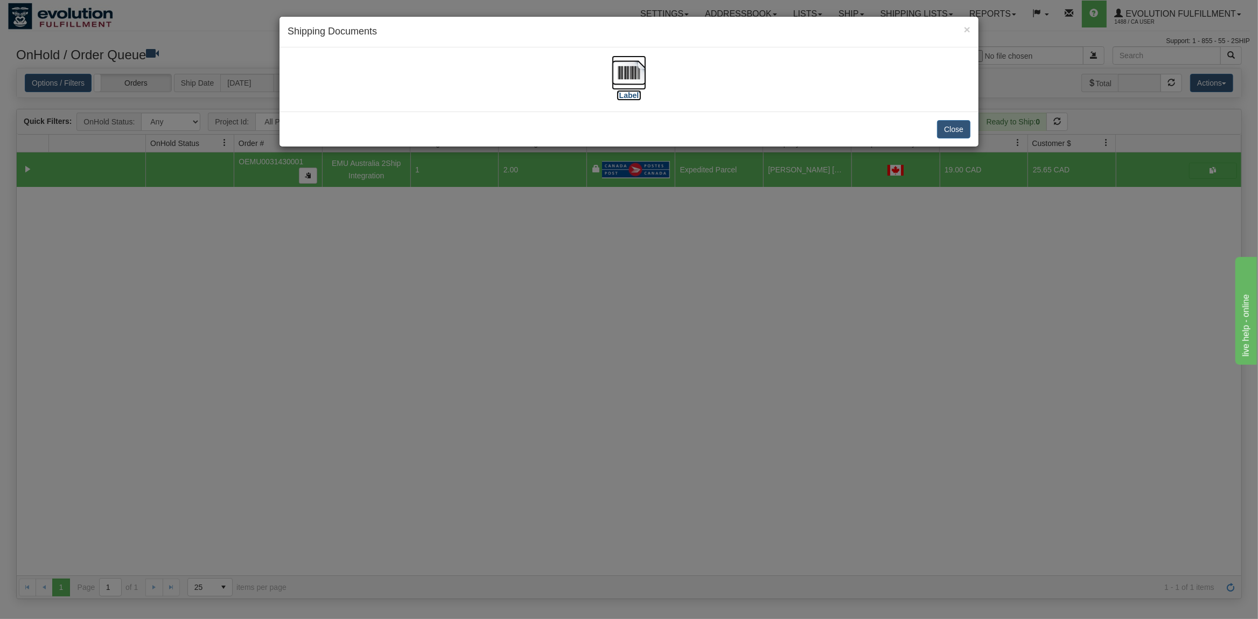
click at [633, 64] on img at bounding box center [629, 72] width 34 height 34
